Goal: Complete application form

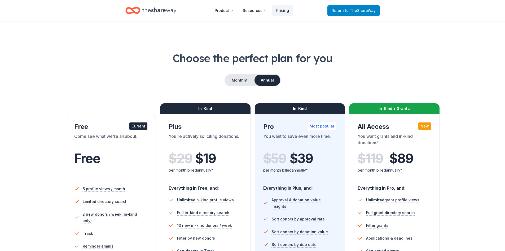
click at [360, 10] on span "to TheShareWay" at bounding box center [360, 10] width 31 height 5
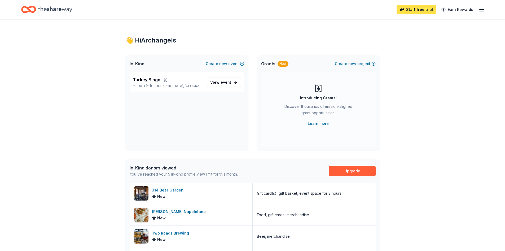
click at [426, 12] on link "Start free trial" at bounding box center [417, 10] width 40 height 10
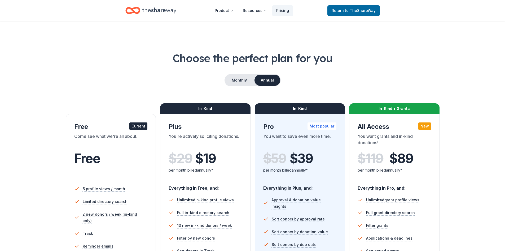
click at [142, 121] on div "Free Current Come see what we're all about. Free 5 profile views / month Limite…" at bounding box center [111, 212] width 90 height 196
click at [140, 127] on div "Current" at bounding box center [138, 125] width 18 height 7
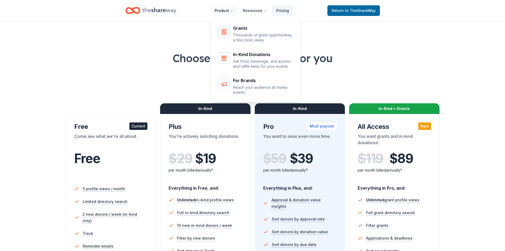
click at [219, 9] on button "Product" at bounding box center [224, 10] width 27 height 11
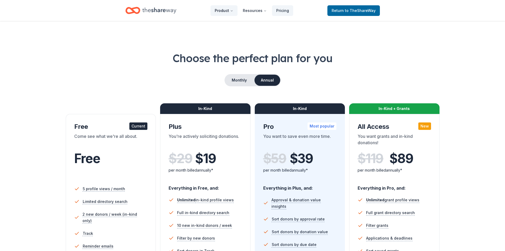
click at [231, 11] on button "Product" at bounding box center [224, 10] width 27 height 11
click at [369, 13] on span "Return to TheShareWay" at bounding box center [354, 10] width 44 height 6
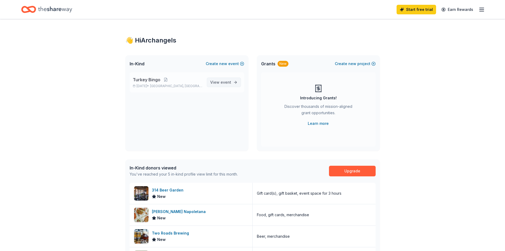
click at [228, 84] on span "event" at bounding box center [226, 82] width 11 height 5
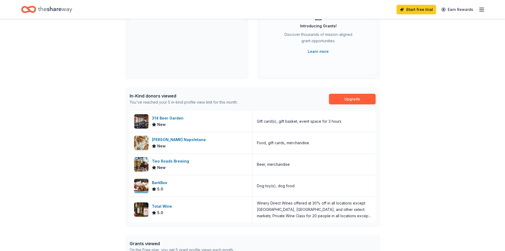
scroll to position [80, 0]
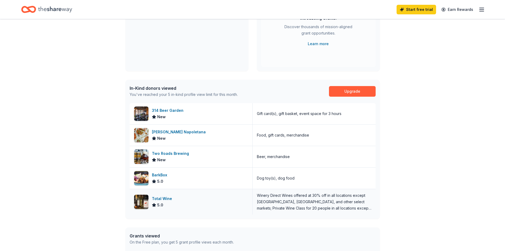
click at [141, 202] on img at bounding box center [141, 201] width 14 height 14
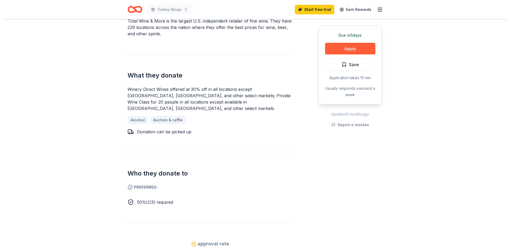
scroll to position [186, 0]
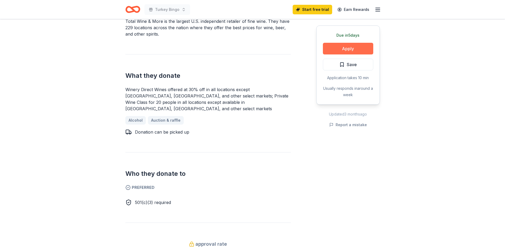
click at [355, 48] on button "Apply" at bounding box center [348, 49] width 50 height 12
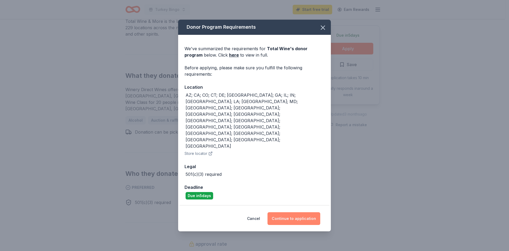
click at [299, 212] on button "Continue to application" at bounding box center [294, 218] width 53 height 13
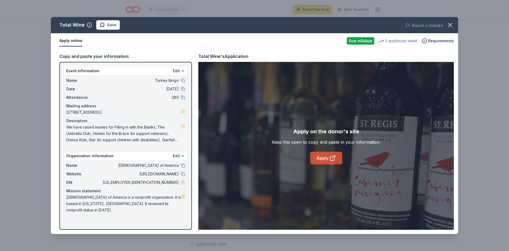
click at [330, 159] on icon at bounding box center [332, 158] width 4 height 4
